Goal: Task Accomplishment & Management: Complete application form

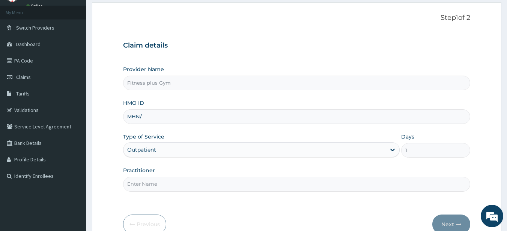
type input "MHN/10018/A"
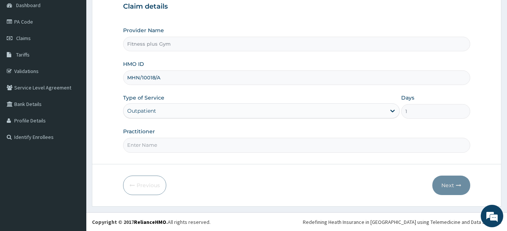
scroll to position [77, 0]
drag, startPoint x: 174, startPoint y: 145, endPoint x: 174, endPoint y: 152, distance: 6.4
click at [174, 147] on input "Practitioner" at bounding box center [296, 145] width 347 height 15
type input "fitness+"
click at [444, 186] on button "Next" at bounding box center [451, 184] width 38 height 19
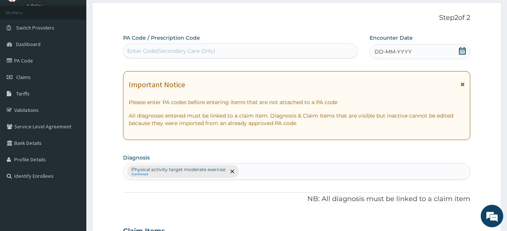
scroll to position [2, 0]
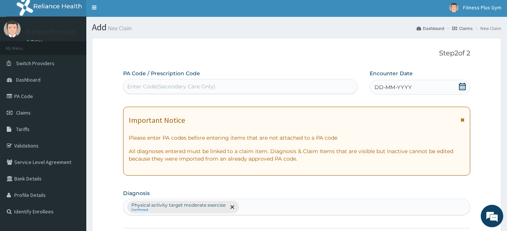
click at [169, 85] on div "Enter Code(Secondary Care Only)" at bounding box center [171, 86] width 88 height 7
type input "PA/9C5287"
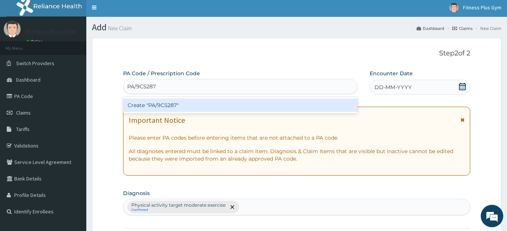
click at [167, 105] on div "Create "PA/9C5287"" at bounding box center [240, 105] width 235 height 13
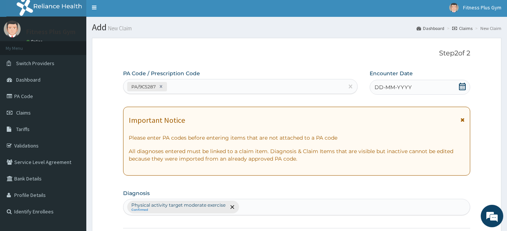
click at [420, 90] on div "DD-MM-YYYY" at bounding box center [419, 87] width 100 height 15
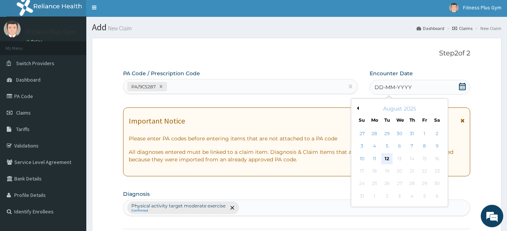
click at [388, 155] on div "12" at bounding box center [386, 158] width 11 height 11
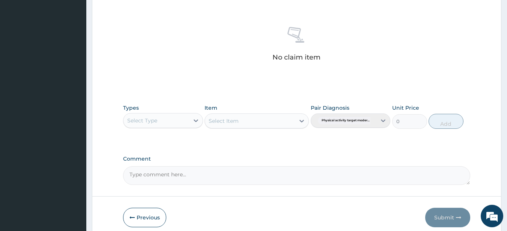
scroll to position [302, 0]
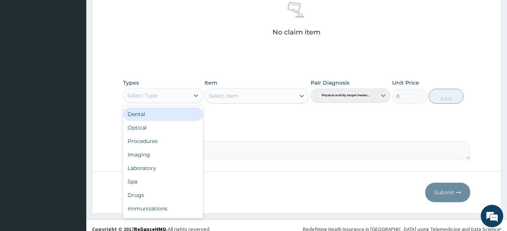
click at [165, 97] on div "Select Type" at bounding box center [156, 96] width 66 height 12
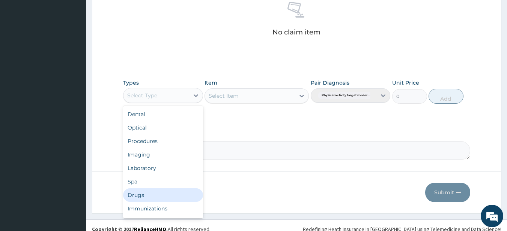
scroll to position [25, 0]
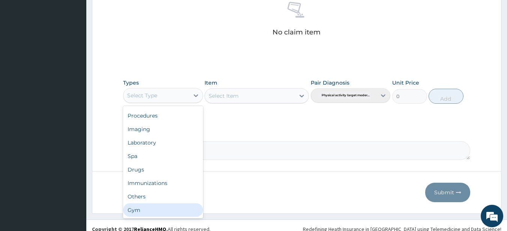
click at [162, 212] on div "Gym" at bounding box center [163, 210] width 80 height 13
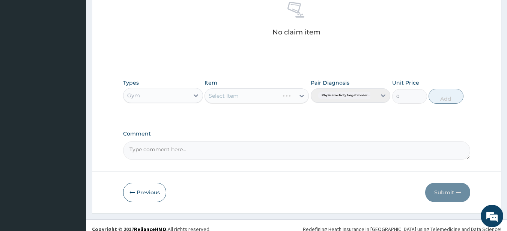
click at [253, 103] on div "Item Select Item" at bounding box center [256, 91] width 104 height 25
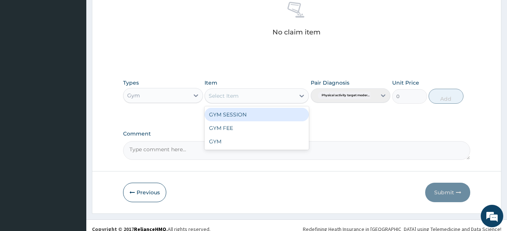
click at [255, 97] on div "Select Item" at bounding box center [250, 96] width 90 height 12
click at [249, 111] on div "GYM SESSION" at bounding box center [256, 114] width 104 height 13
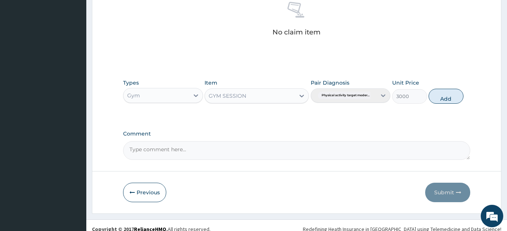
drag, startPoint x: 430, startPoint y: 97, endPoint x: 438, endPoint y: 98, distance: 7.2
click at [431, 97] on button "Add" at bounding box center [445, 96] width 35 height 15
type input "0"
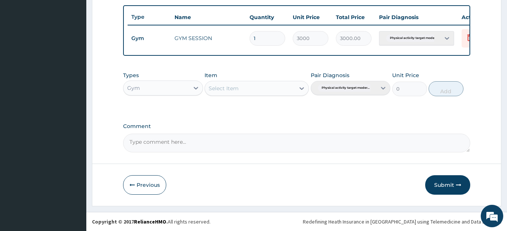
click at [441, 98] on div "Types Gym Item Select Item Pair Diagnosis Physical activity target moder... Uni…" at bounding box center [296, 84] width 347 height 32
click at [437, 178] on button "Submit" at bounding box center [447, 184] width 45 height 19
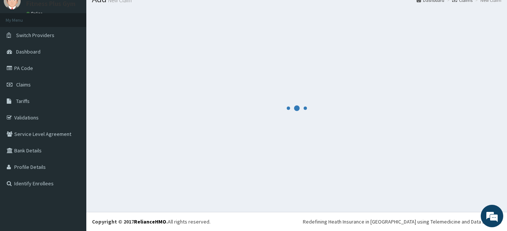
scroll to position [279, 0]
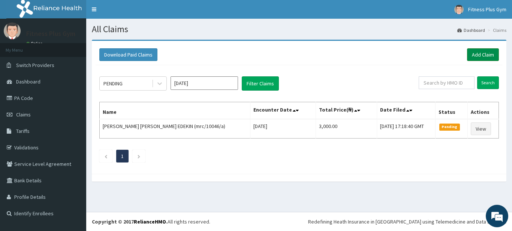
click at [485, 52] on link "Add Claim" at bounding box center [483, 54] width 32 height 13
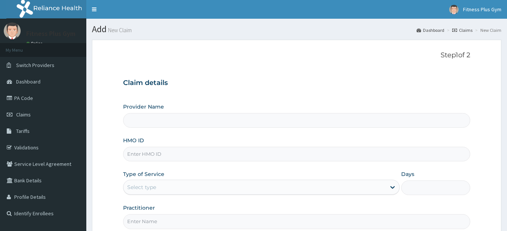
click at [165, 156] on input "HMO ID" at bounding box center [296, 154] width 347 height 15
click at [160, 118] on input "Provider Name" at bounding box center [296, 120] width 347 height 15
type input "Fitness plus Gym"
type input "1"
click at [162, 151] on input "HMO ID" at bounding box center [296, 154] width 347 height 15
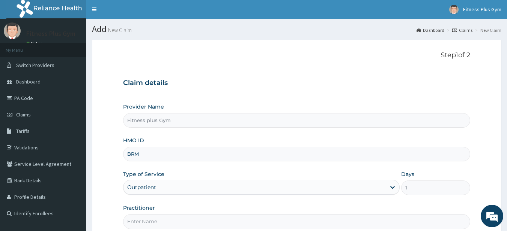
type input "BRM/10013/B"
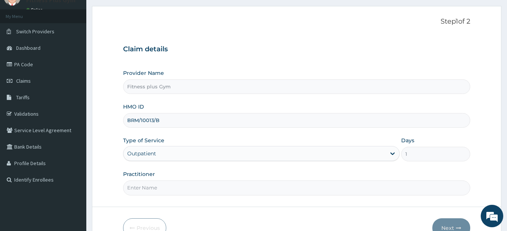
scroll to position [77, 0]
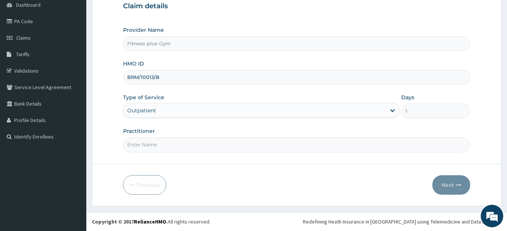
click at [157, 152] on input "Practitioner" at bounding box center [296, 145] width 347 height 15
type input "fitness+"
click at [453, 189] on button "Next" at bounding box center [451, 184] width 38 height 19
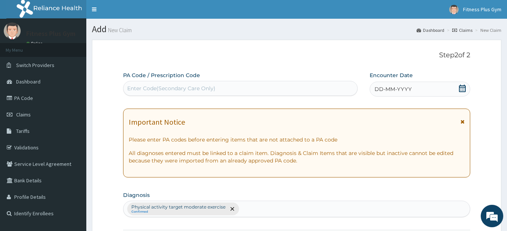
click at [198, 92] on div "Enter Code(Secondary Care Only)" at bounding box center [171, 88] width 88 height 7
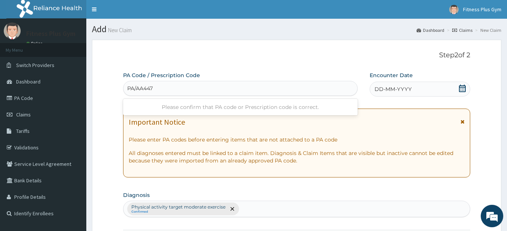
type input "PA/AA4472"
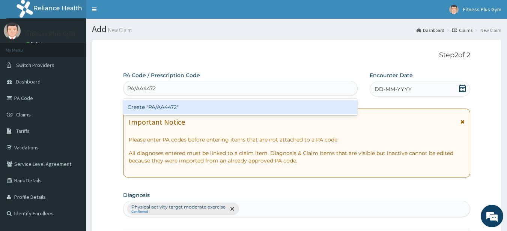
click at [217, 108] on div "Create "PA/AA4472"" at bounding box center [240, 106] width 235 height 13
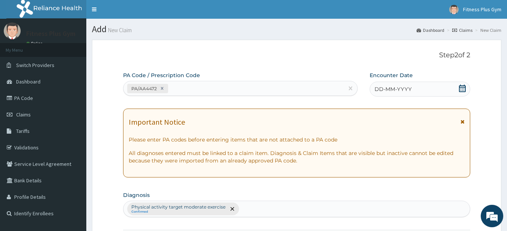
click at [465, 86] on icon at bounding box center [462, 88] width 7 height 7
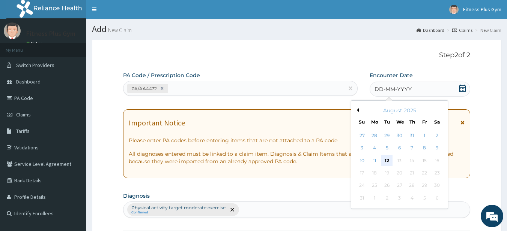
click at [390, 159] on div "12" at bounding box center [386, 160] width 11 height 11
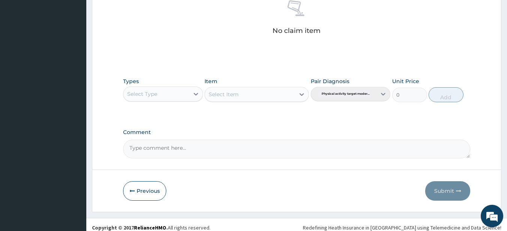
scroll to position [309, 0]
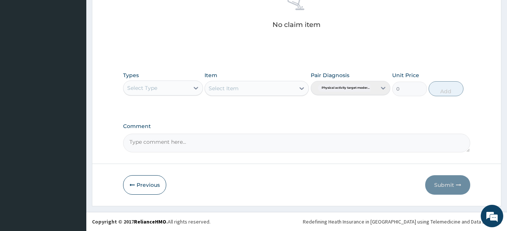
click at [184, 96] on div "Types Select Type" at bounding box center [163, 84] width 80 height 25
click at [184, 95] on div "Select Type" at bounding box center [163, 88] width 80 height 15
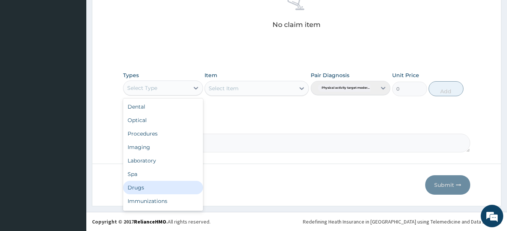
scroll to position [25, 0]
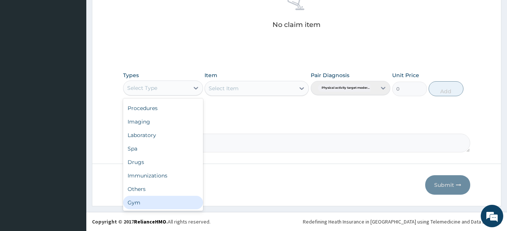
click at [172, 199] on div "Gym" at bounding box center [163, 202] width 80 height 13
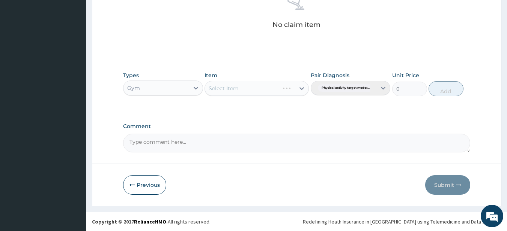
click at [260, 85] on div "Select Item" at bounding box center [256, 88] width 104 height 15
click at [274, 88] on div "Select Item" at bounding box center [250, 88] width 90 height 12
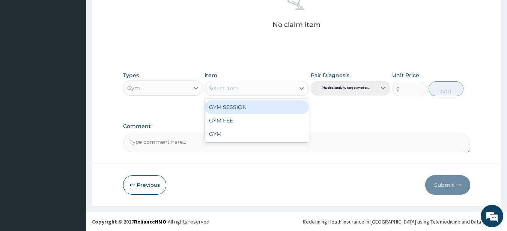
click at [261, 108] on div "GYM SESSION" at bounding box center [256, 106] width 104 height 13
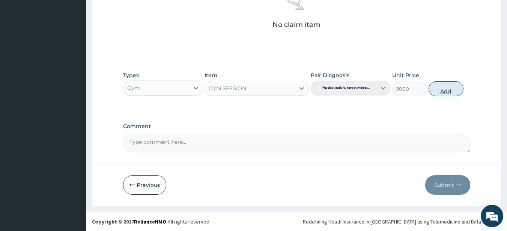
click at [448, 89] on button "Add" at bounding box center [445, 88] width 35 height 15
type input "0"
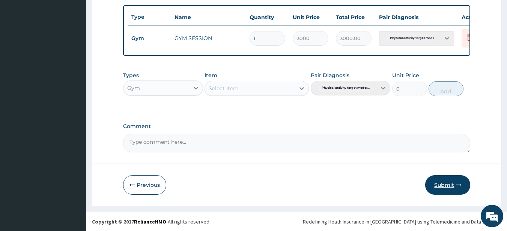
click at [445, 186] on button "Submit" at bounding box center [447, 184] width 45 height 19
